Goal: Transaction & Acquisition: Purchase product/service

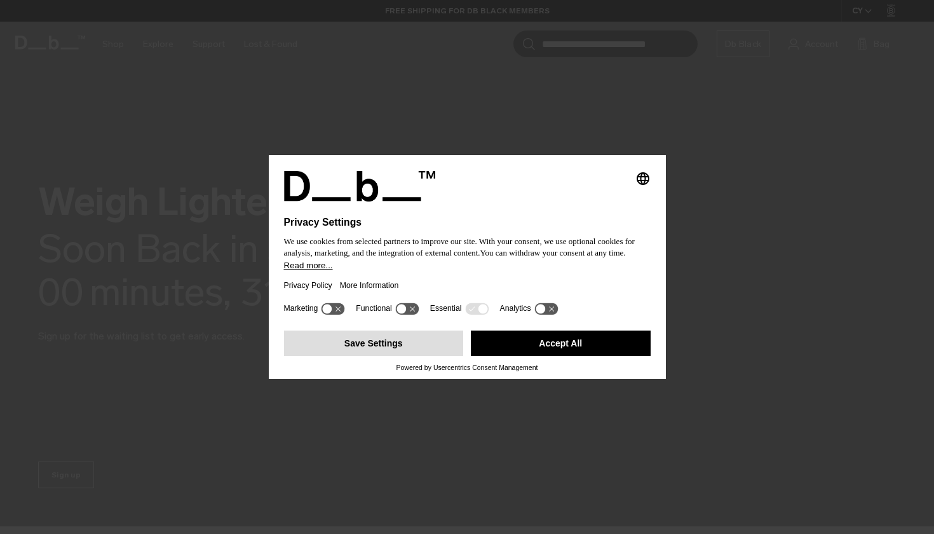
click at [433, 347] on button "Save Settings" at bounding box center [374, 342] width 180 height 25
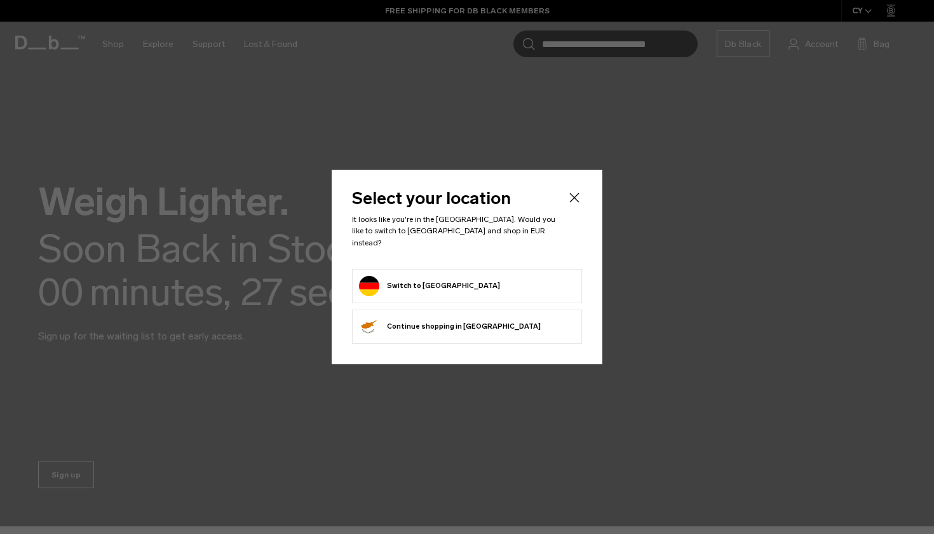
click at [471, 277] on form "Switch to Germany" at bounding box center [467, 286] width 216 height 20
click at [421, 281] on button "Switch to Germany" at bounding box center [429, 286] width 141 height 20
click at [422, 281] on button "Switch to Germany" at bounding box center [429, 286] width 141 height 20
click at [419, 276] on button "Switch to Germany" at bounding box center [429, 286] width 141 height 20
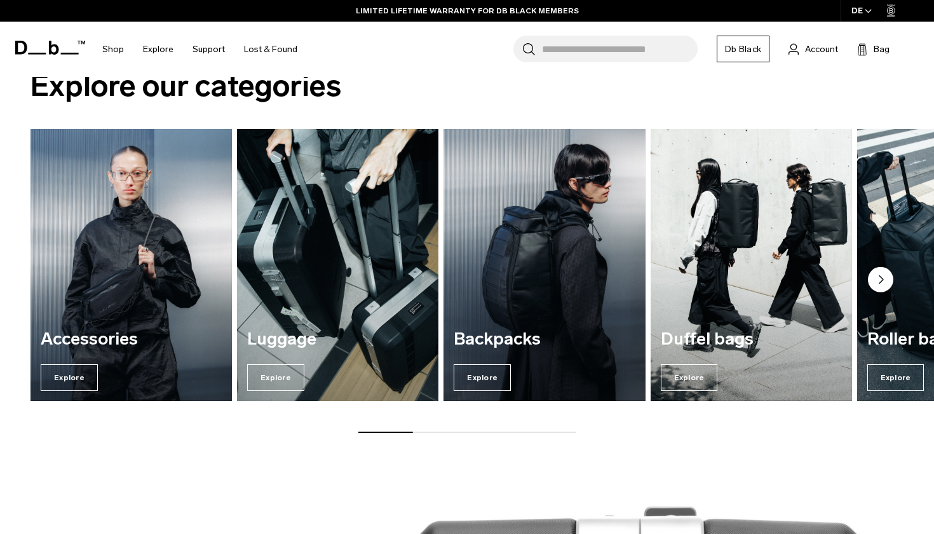
scroll to position [493, 0]
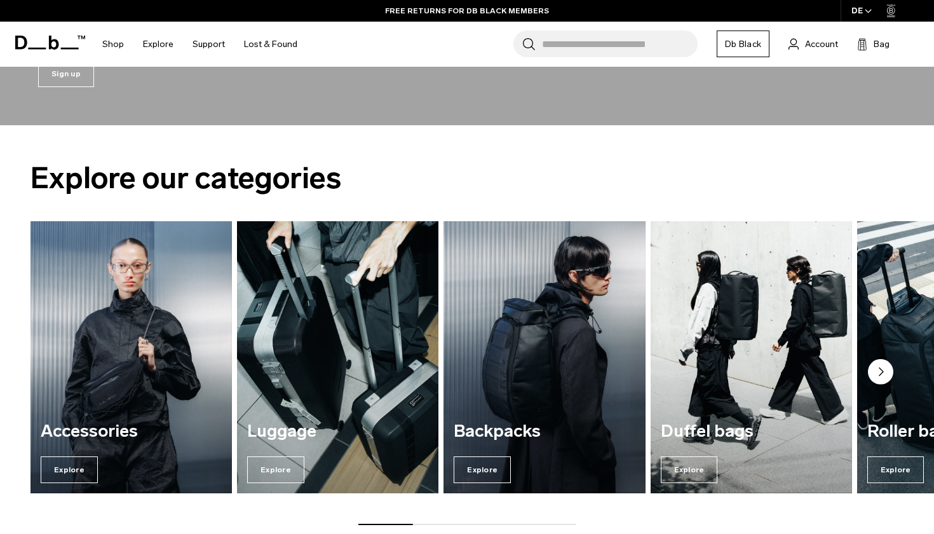
scroll to position [377, 0]
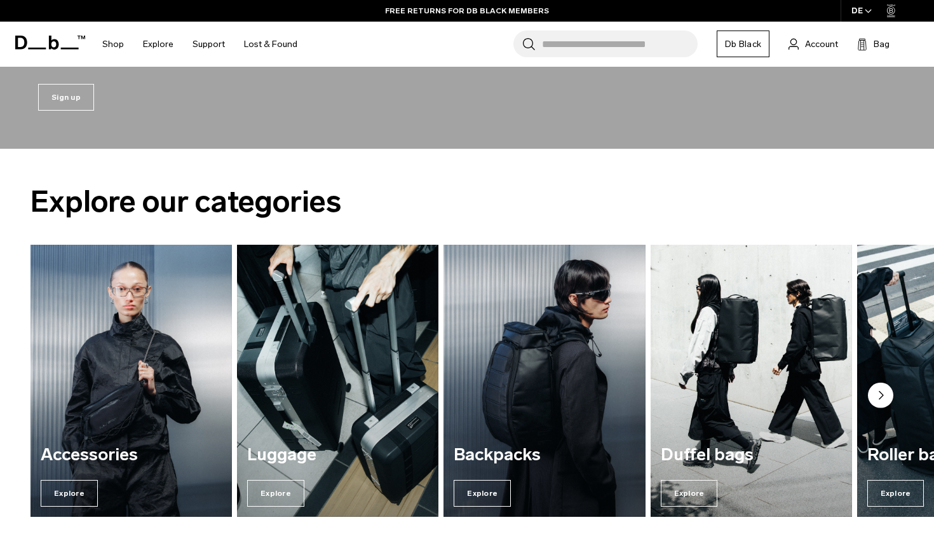
click at [880, 393] on icon "Next slide" at bounding box center [881, 395] width 4 height 8
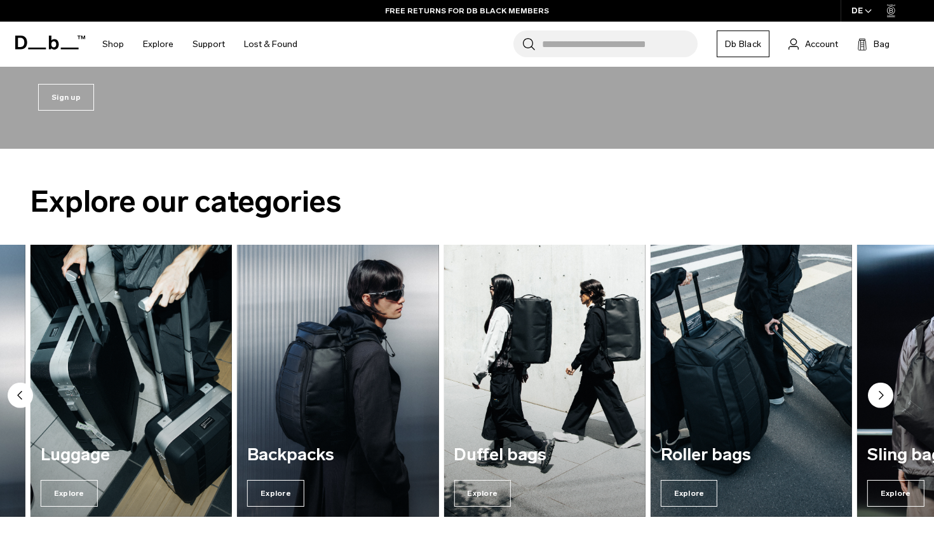
click at [880, 393] on icon "Next slide" at bounding box center [881, 395] width 4 height 8
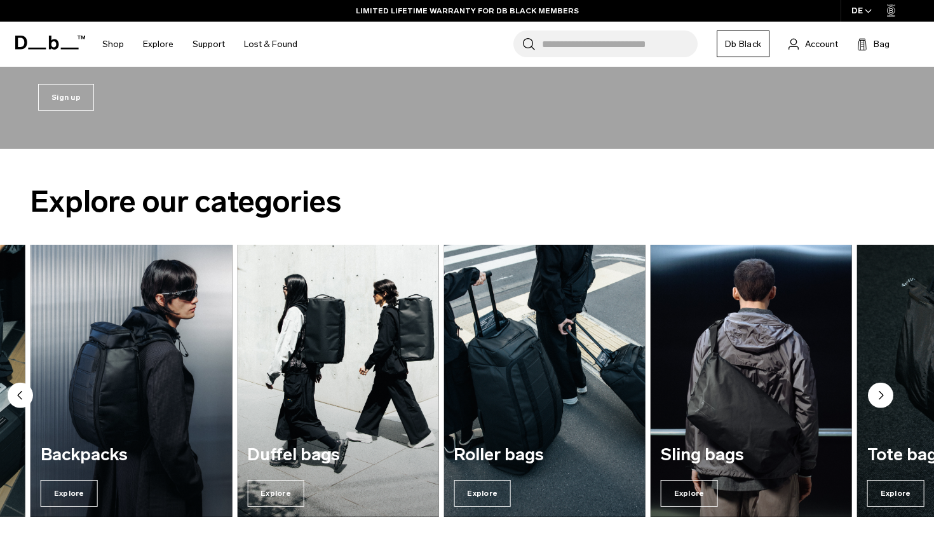
click at [880, 393] on icon "Next slide" at bounding box center [881, 395] width 4 height 8
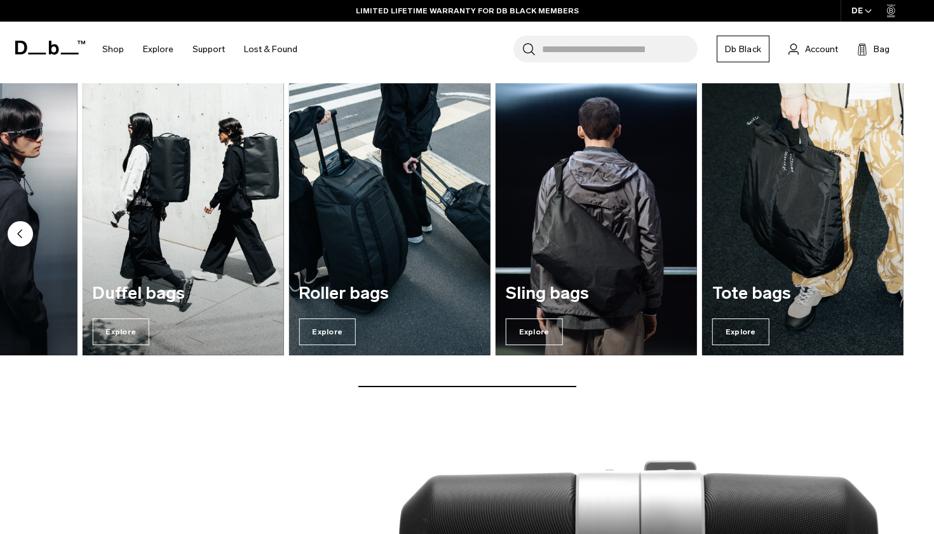
scroll to position [530, 0]
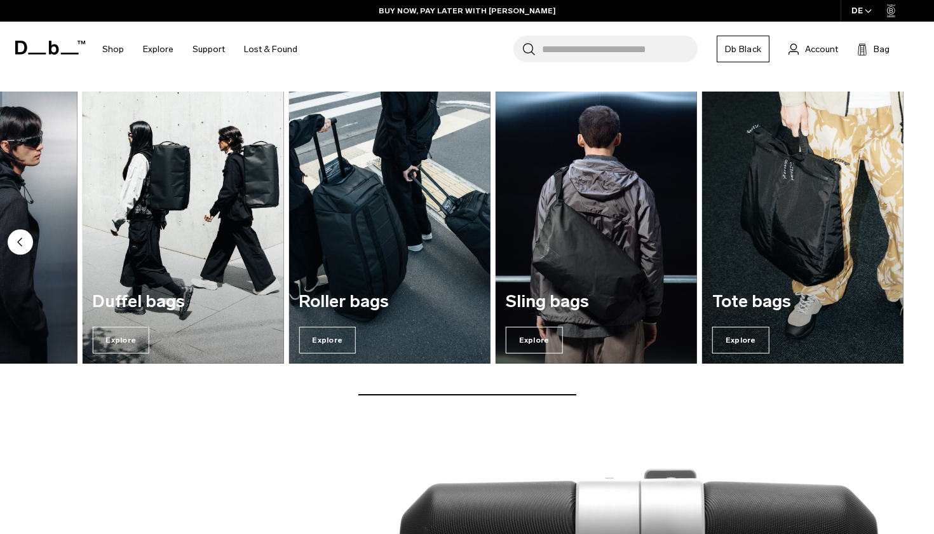
click at [22, 245] on icon "Previous slide" at bounding box center [20, 242] width 4 height 8
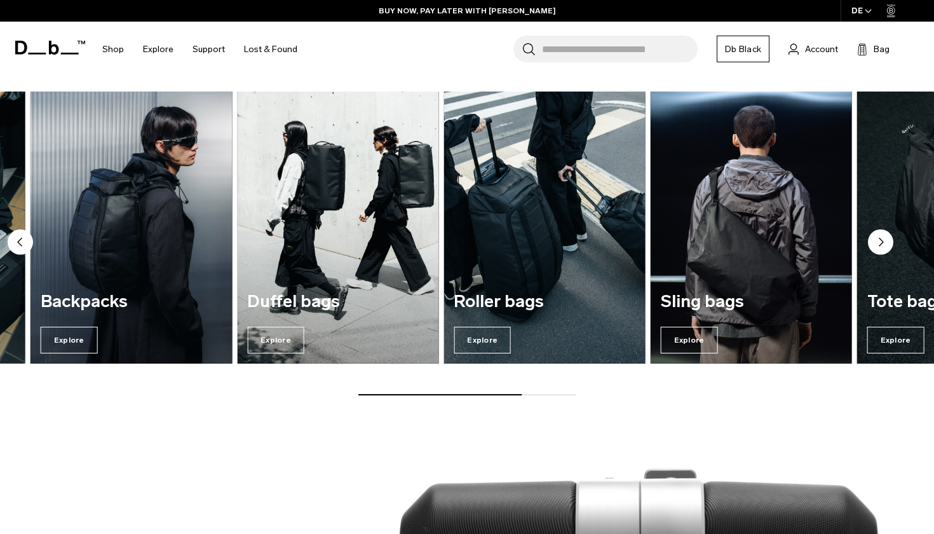
click at [22, 245] on icon "Previous slide" at bounding box center [20, 242] width 4 height 8
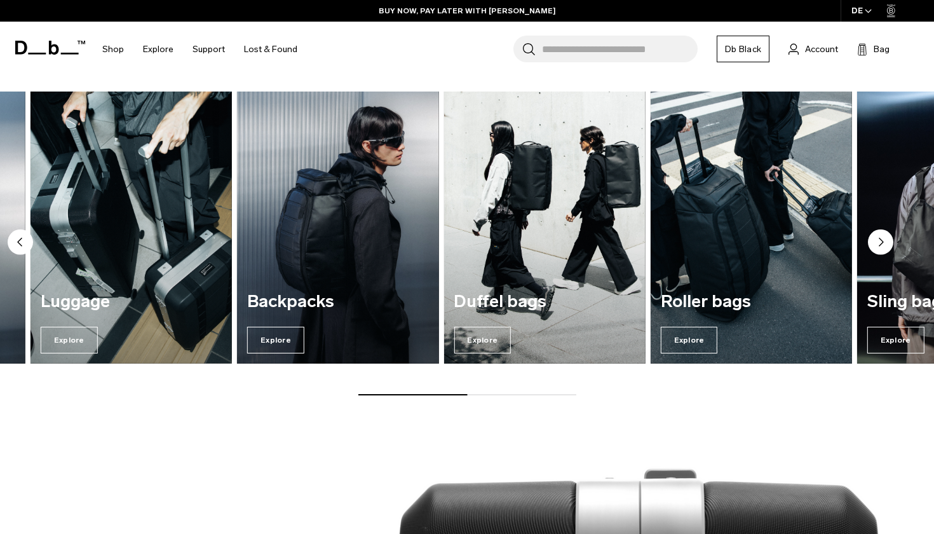
click at [22, 245] on icon "Previous slide" at bounding box center [20, 242] width 4 height 8
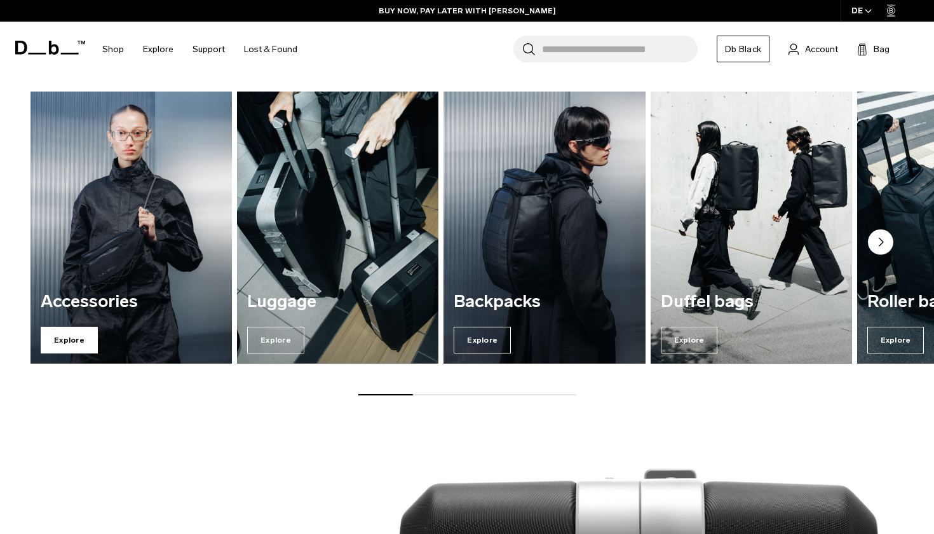
click at [72, 339] on span "Explore" at bounding box center [69, 340] width 57 height 27
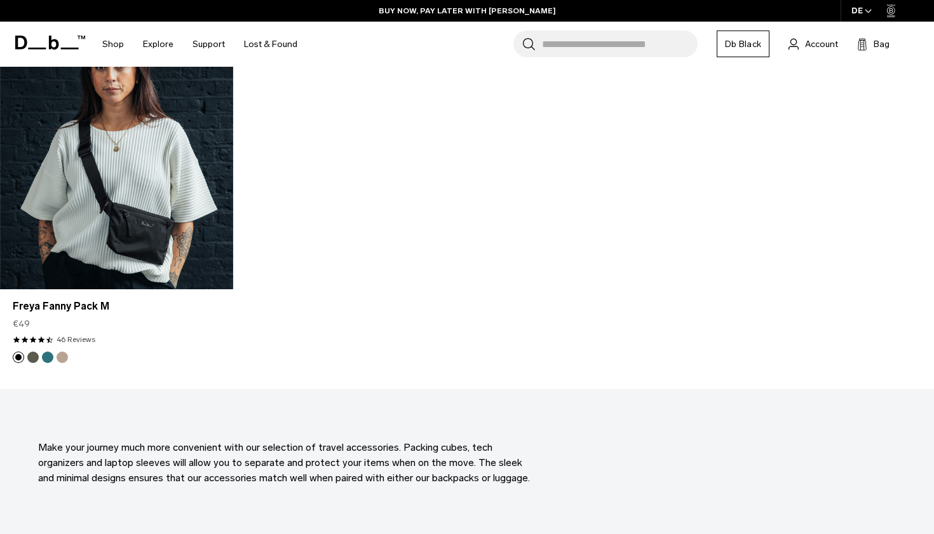
scroll to position [3864, 0]
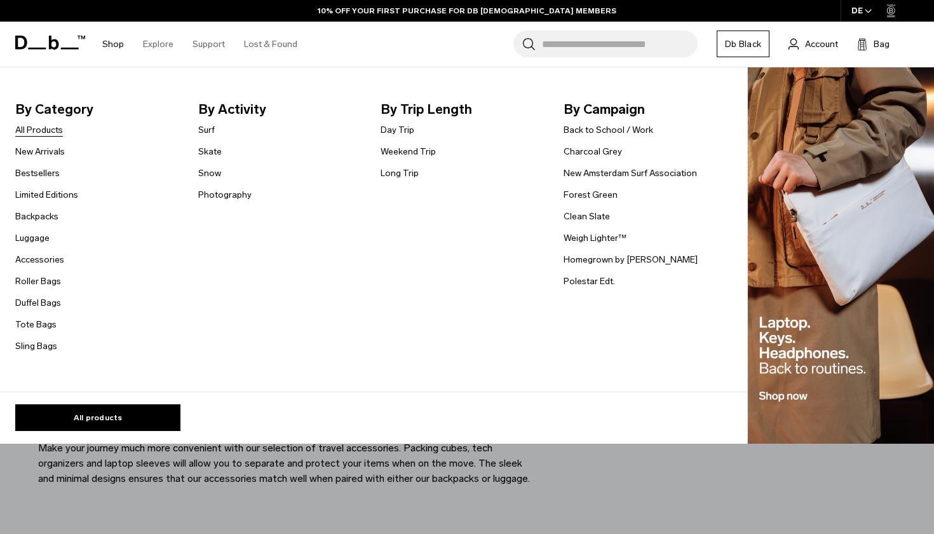
click at [60, 128] on link "All Products" at bounding box center [39, 129] width 48 height 13
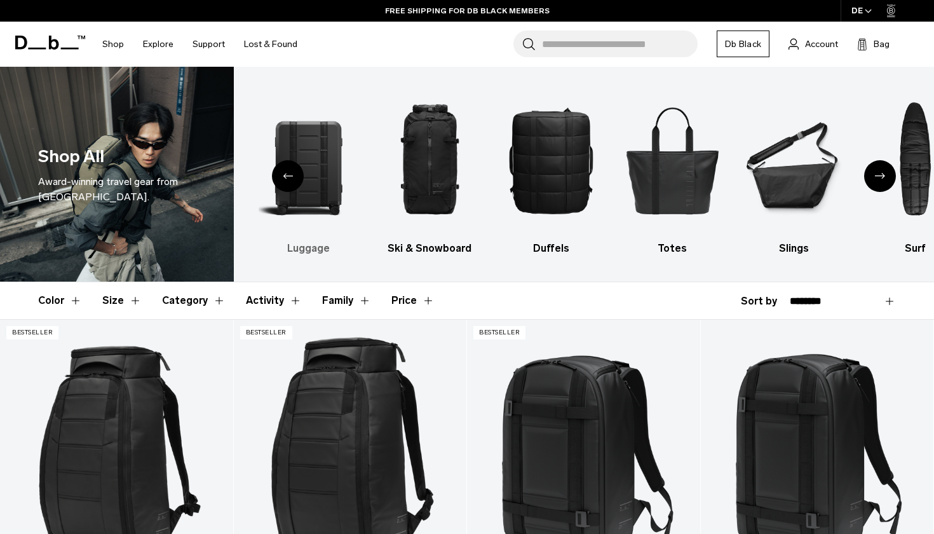
click at [310, 138] on img "2 / 10" at bounding box center [308, 160] width 99 height 149
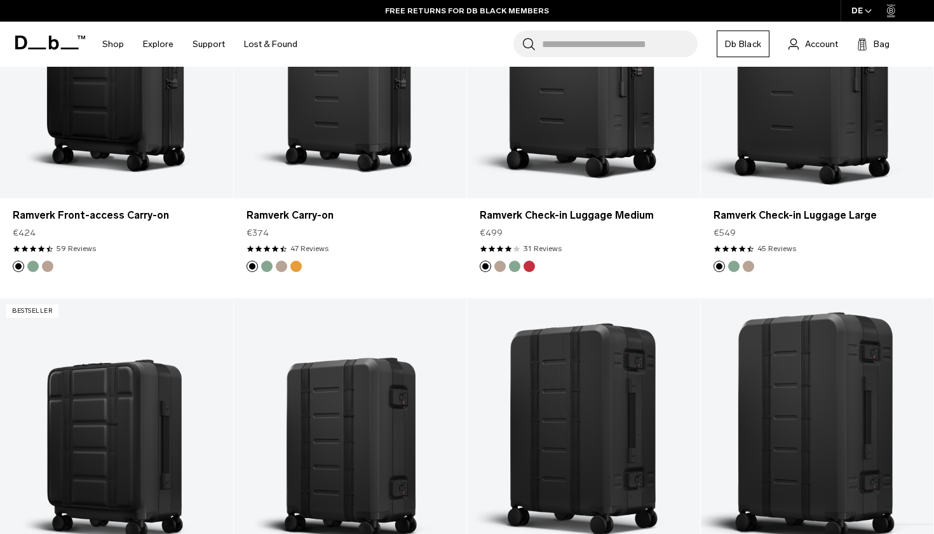
scroll to position [1082, 0]
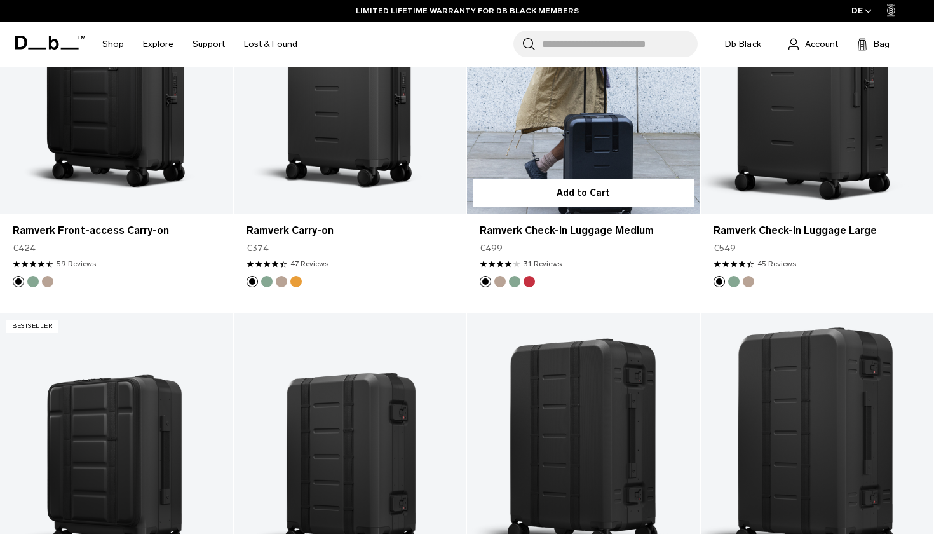
click at [502, 281] on button "Fogbow Beige" at bounding box center [499, 281] width 11 height 11
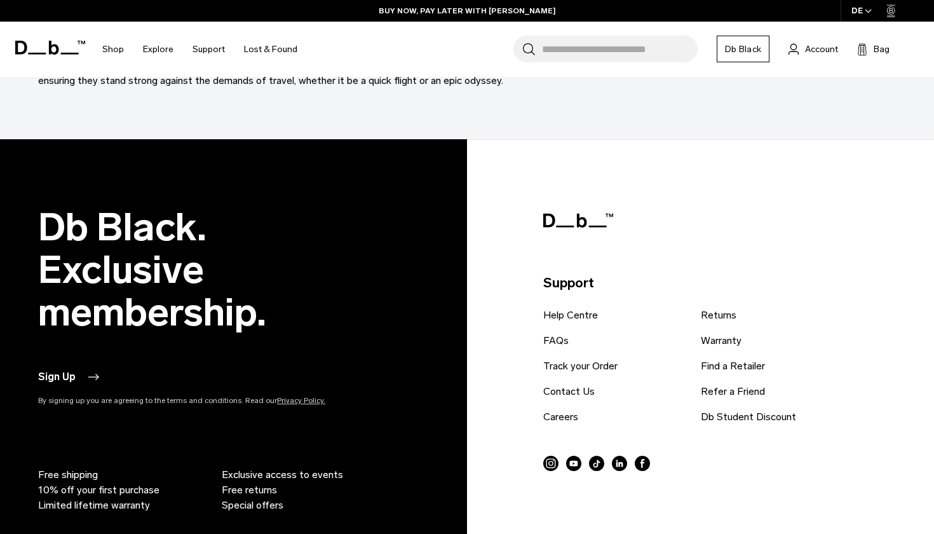
scroll to position [4827, 0]
